Goal: Task Accomplishment & Management: Complete application form

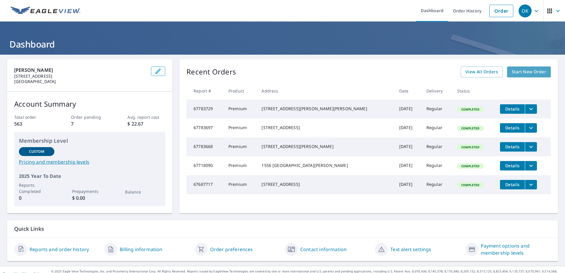
click at [517, 70] on span "Start New Order" at bounding box center [529, 71] width 34 height 7
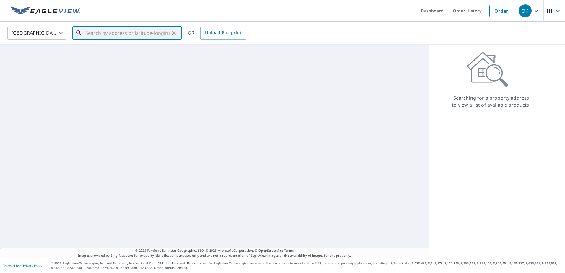
click at [110, 33] on input "text" at bounding box center [127, 33] width 84 height 17
type input "7"
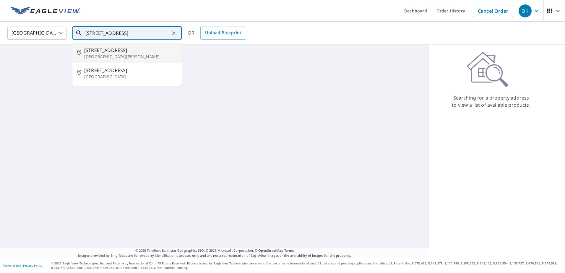
click at [124, 34] on input "[STREET_ADDRESS]" at bounding box center [127, 33] width 84 height 17
click at [96, 50] on span "[STREET_ADDRESS]" at bounding box center [130, 50] width 93 height 7
type input "[STREET_ADDRESS]"
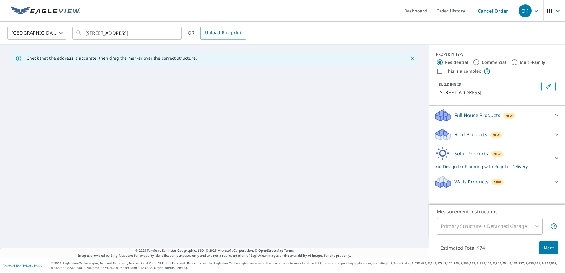
click at [468, 134] on p "Roof Products" at bounding box center [470, 134] width 33 height 7
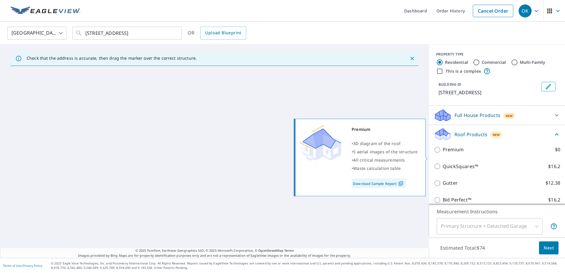
click at [443, 153] on p "Premium" at bounding box center [453, 149] width 21 height 7
click at [439, 153] on input "Premium $0" at bounding box center [438, 149] width 9 height 7
checkbox input "true"
checkbox input "false"
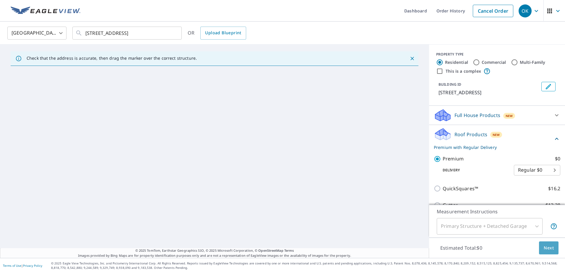
click at [539, 246] on button "Next" at bounding box center [549, 247] width 20 height 13
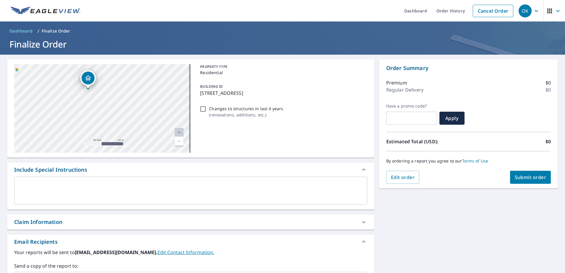
drag, startPoint x: 87, startPoint y: 91, endPoint x: 151, endPoint y: 139, distance: 80.6
click at [151, 139] on div "[STREET_ADDRESS]" at bounding box center [102, 108] width 176 height 89
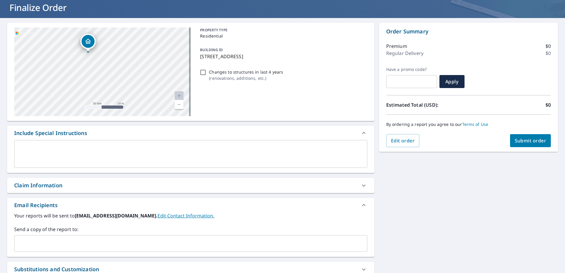
scroll to position [89, 0]
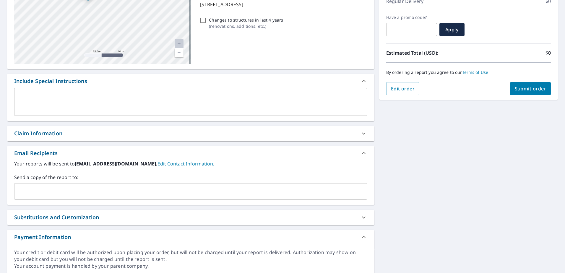
click at [88, 196] on input "text" at bounding box center [186, 191] width 339 height 11
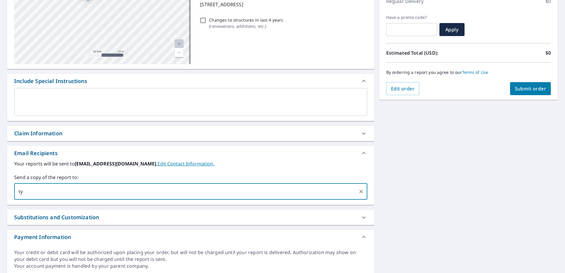
type input "t"
type input "[PERSON_NAME][EMAIL_ADDRESS][PERSON_NAME][DOMAIN_NAME]"
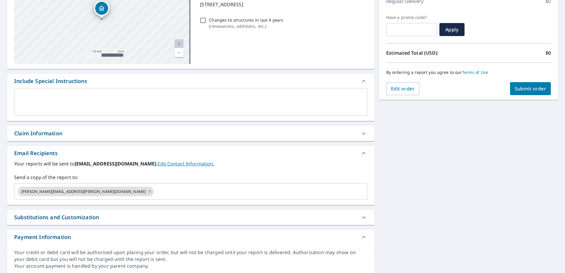
click at [399, 198] on div "[STREET_ADDRESS] Aerial Road A standard road map Aerial A detailed look from ab…" at bounding box center [282, 122] width 565 height 313
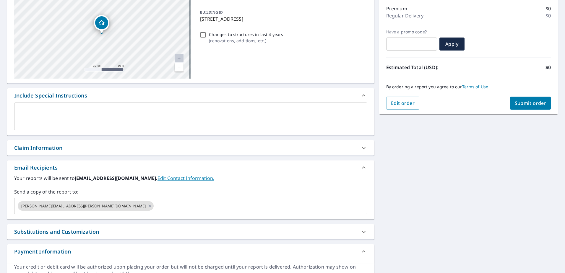
scroll to position [21, 0]
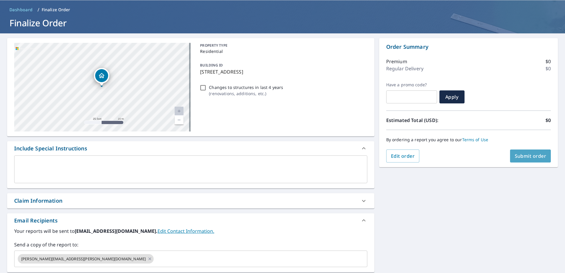
click at [515, 157] on span "Submit order" at bounding box center [531, 156] width 32 height 7
checkbox input "true"
